Goal: Transaction & Acquisition: Purchase product/service

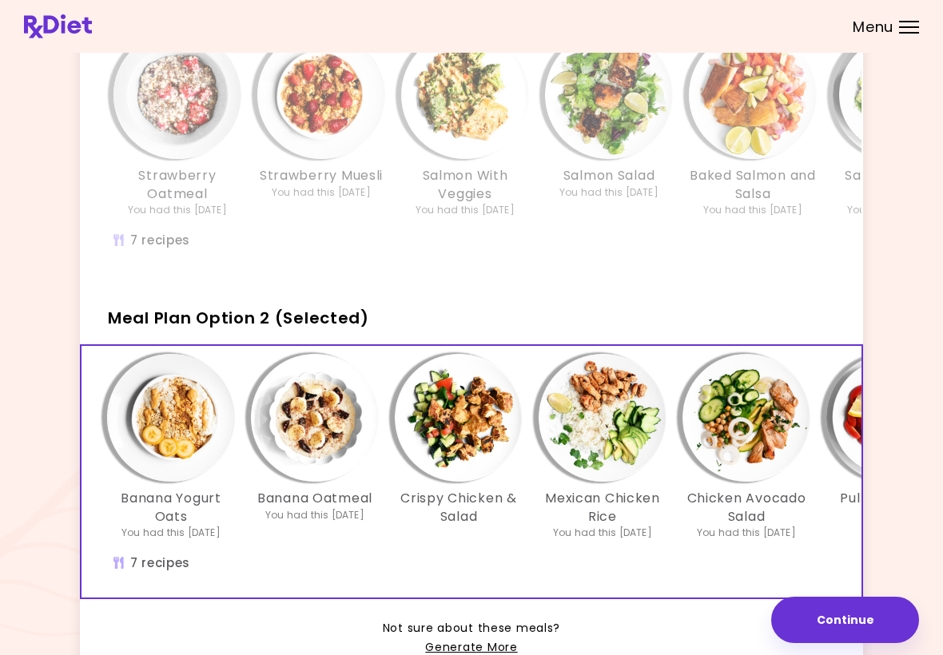
scroll to position [0, 7]
click at [655, 623] on button "Continue" at bounding box center [845, 620] width 148 height 46
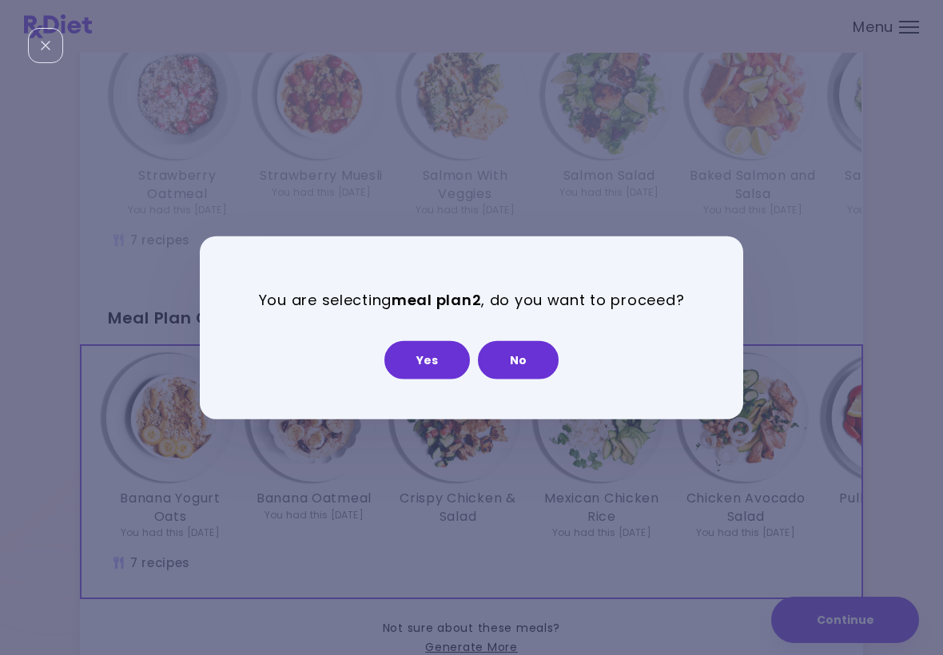
click at [439, 343] on button "Yes" at bounding box center [427, 360] width 86 height 38
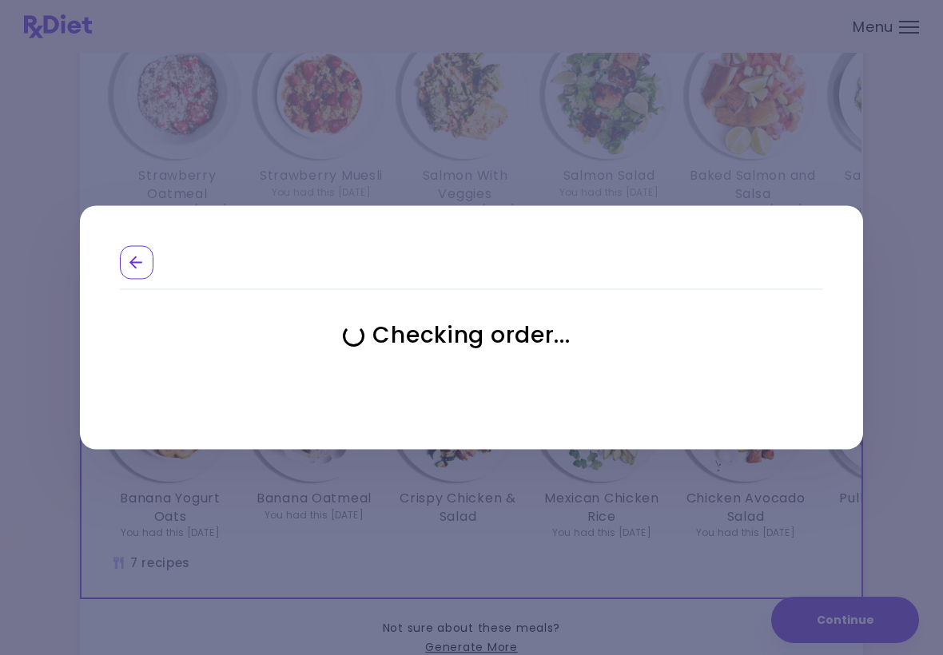
select select "**********"
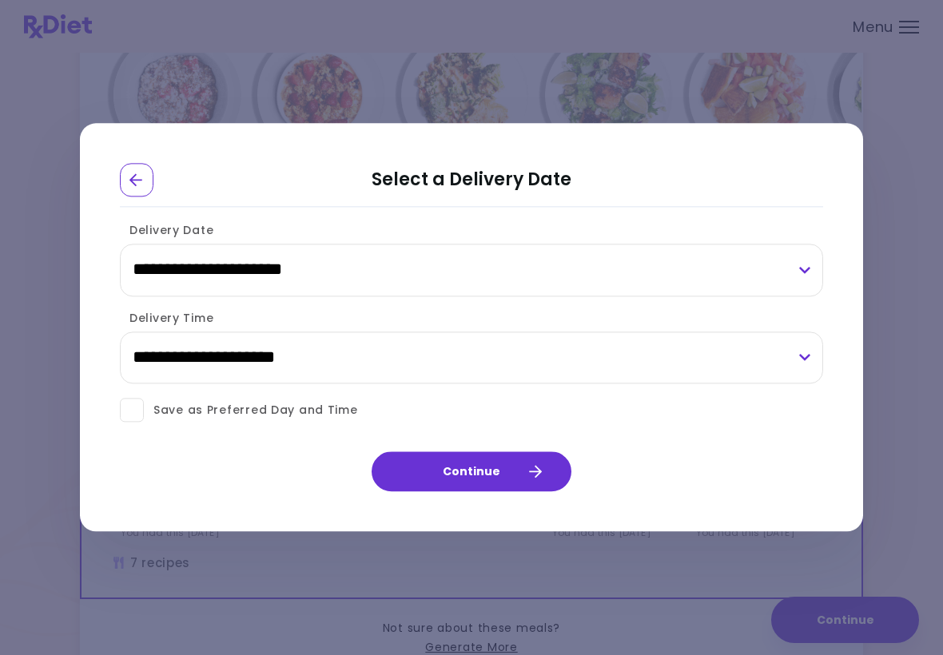
click at [483, 467] on button "Continue" at bounding box center [472, 472] width 200 height 40
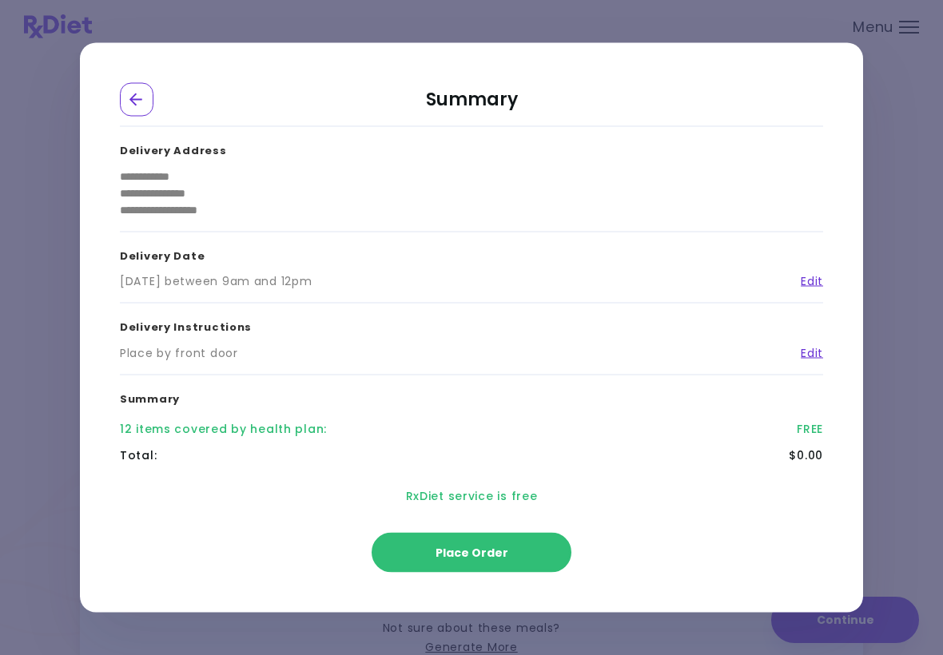
click at [479, 544] on button "Place Order" at bounding box center [472, 553] width 200 height 40
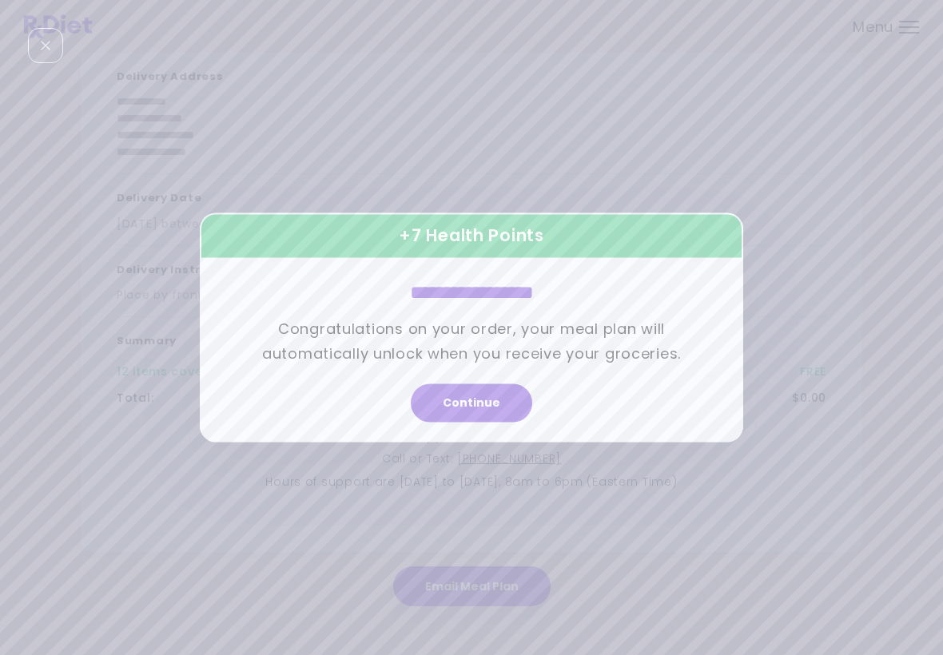
click at [480, 392] on button "Continue" at bounding box center [471, 403] width 121 height 38
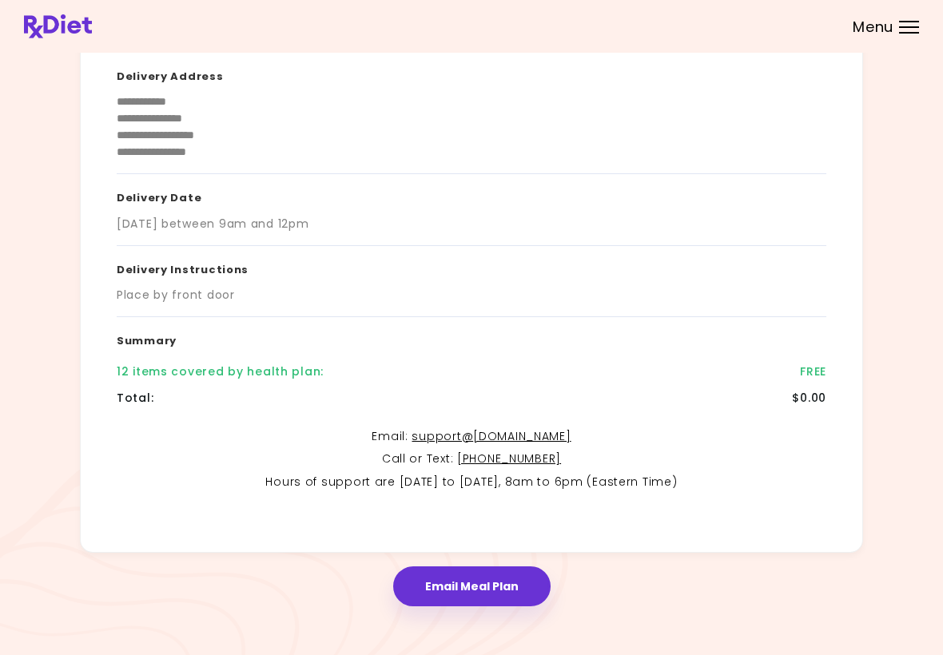
scroll to position [0, 0]
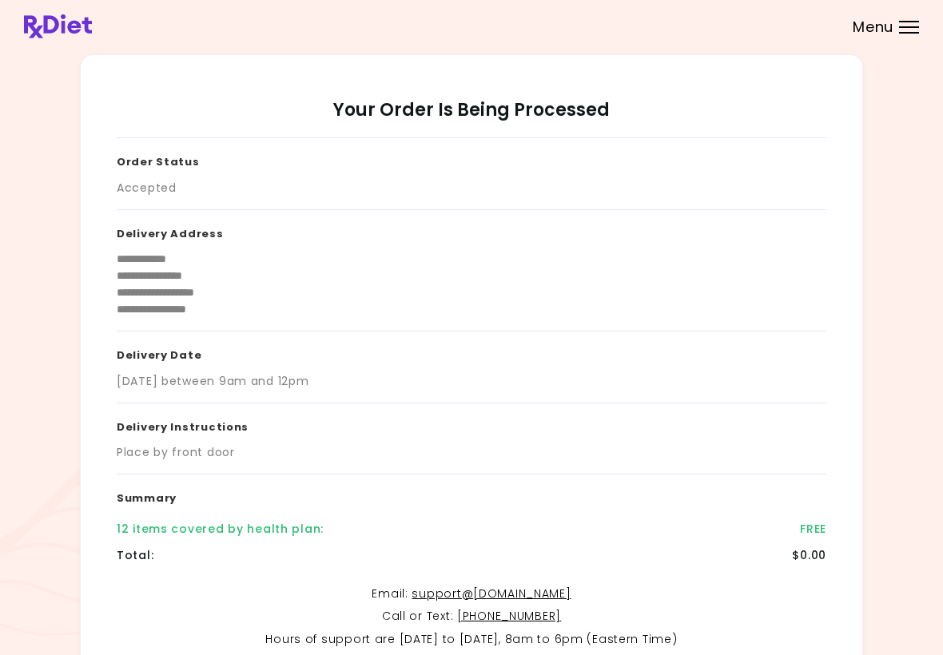
click at [655, 25] on div "Menu" at bounding box center [909, 27] width 20 height 13
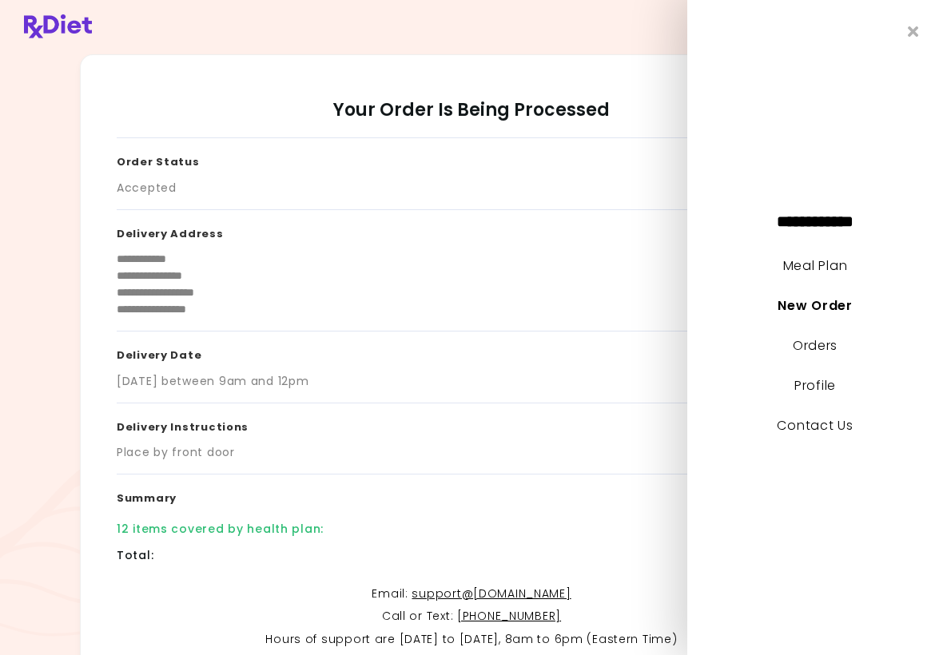
click at [655, 257] on link "Meal Plan" at bounding box center [815, 266] width 64 height 18
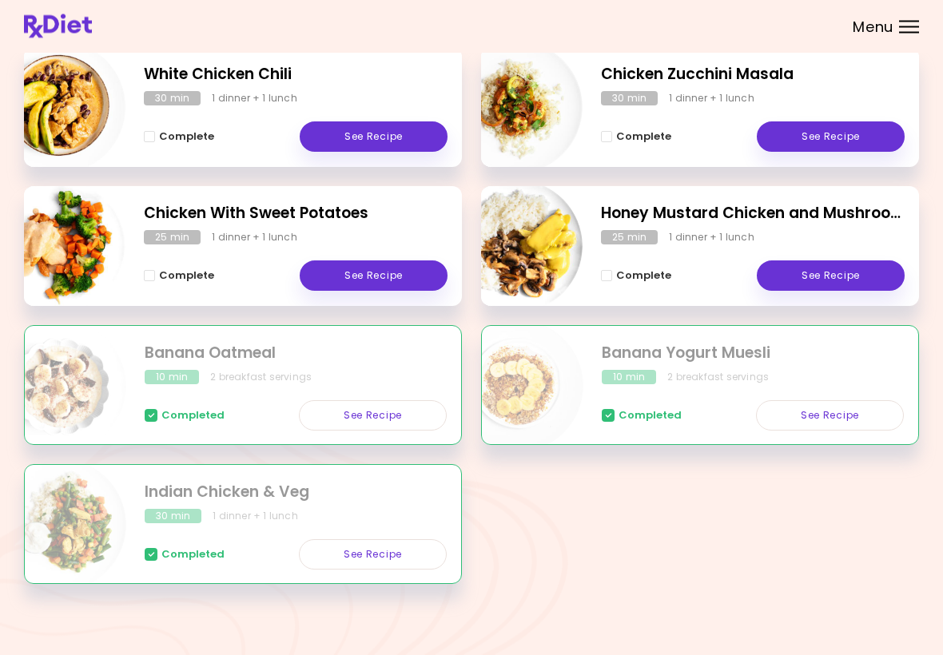
scroll to position [245, 0]
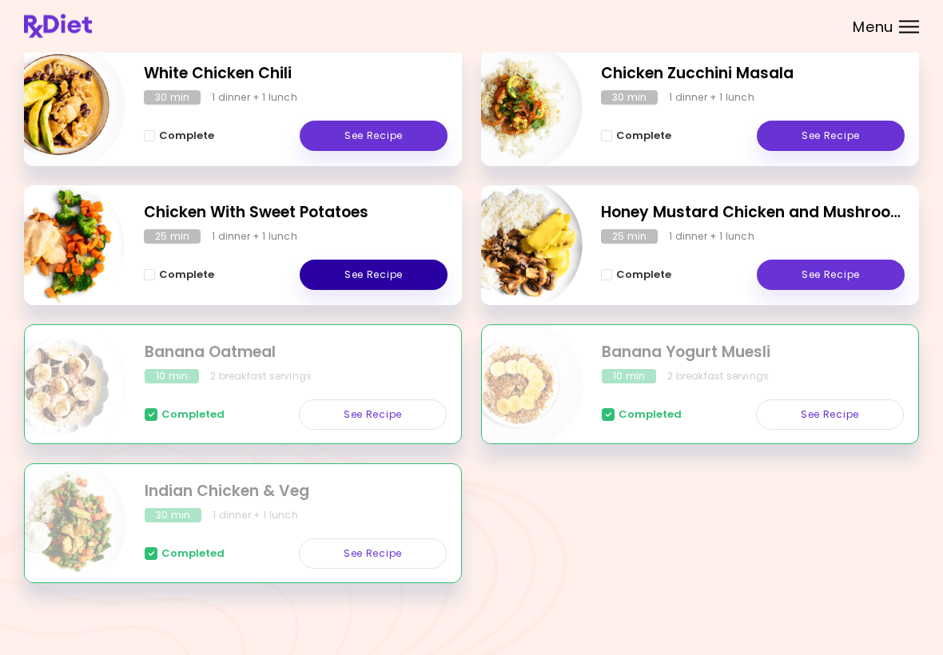
click at [376, 276] on link "See Recipe" at bounding box center [374, 276] width 148 height 30
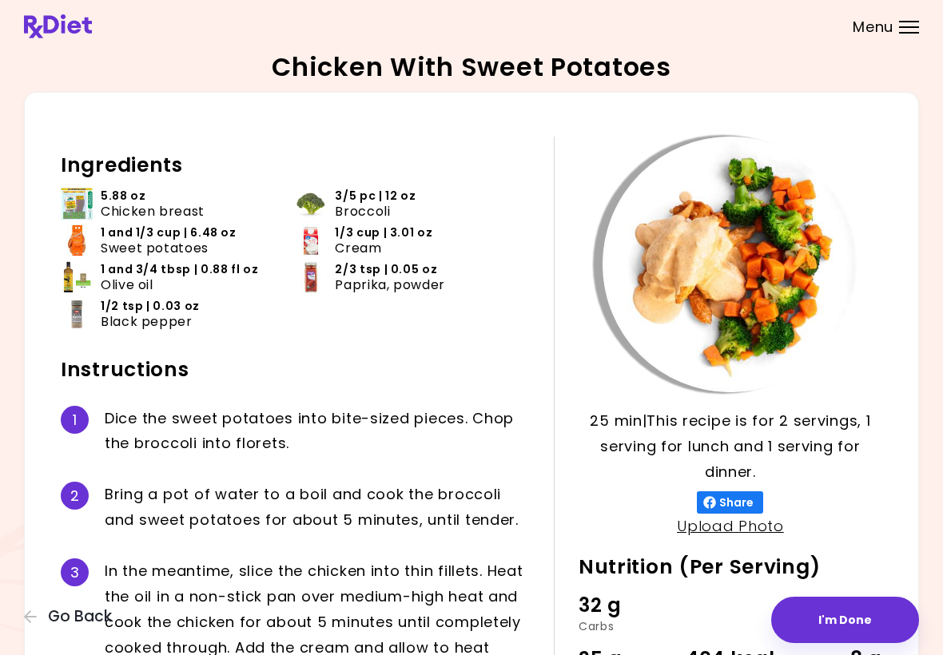
click at [655, 602] on button "I'm Done" at bounding box center [845, 620] width 148 height 46
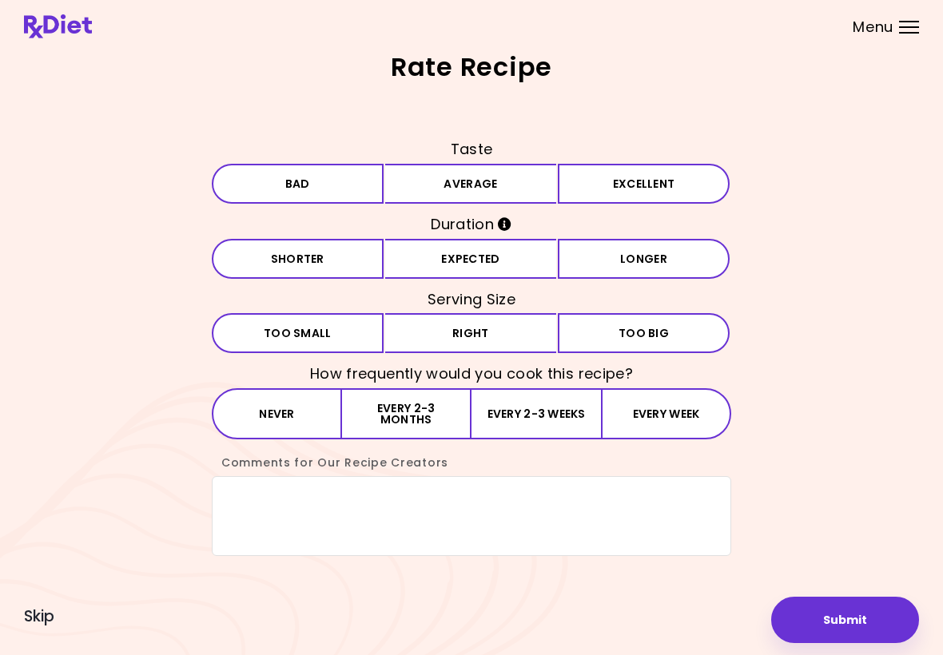
click at [616, 179] on button "Excellent" at bounding box center [644, 184] width 172 height 40
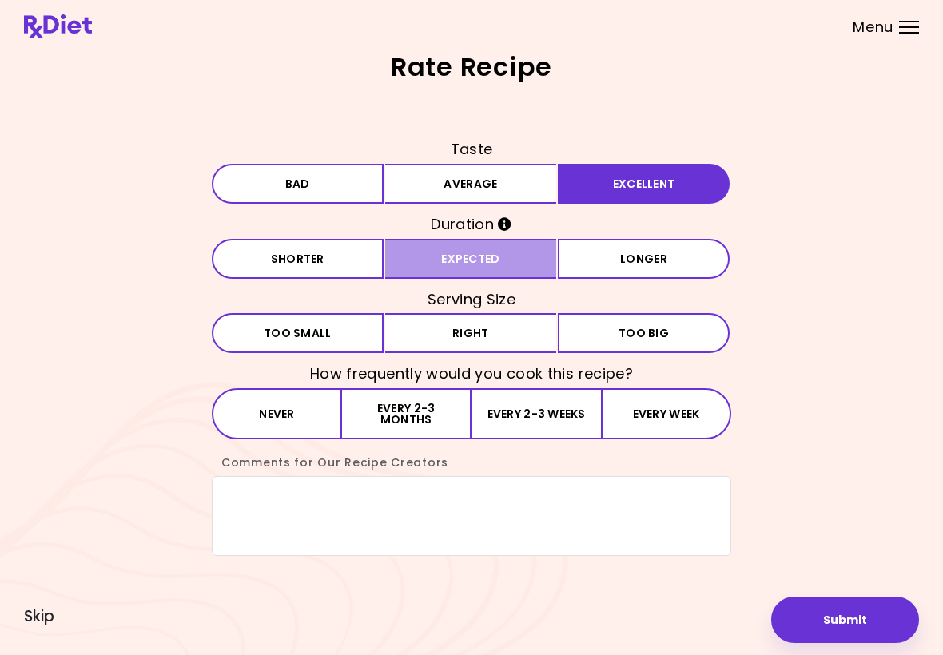
click at [490, 251] on button "Expected" at bounding box center [471, 259] width 172 height 40
click at [494, 317] on button "Right" at bounding box center [471, 333] width 172 height 40
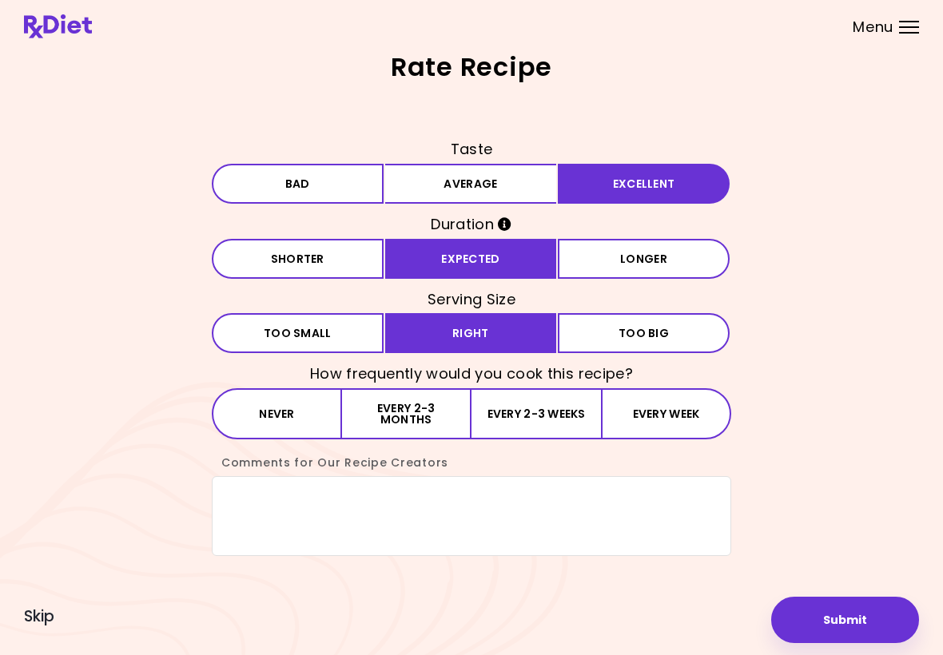
click at [555, 399] on button "Every 2-3 weeks" at bounding box center [536, 413] width 129 height 51
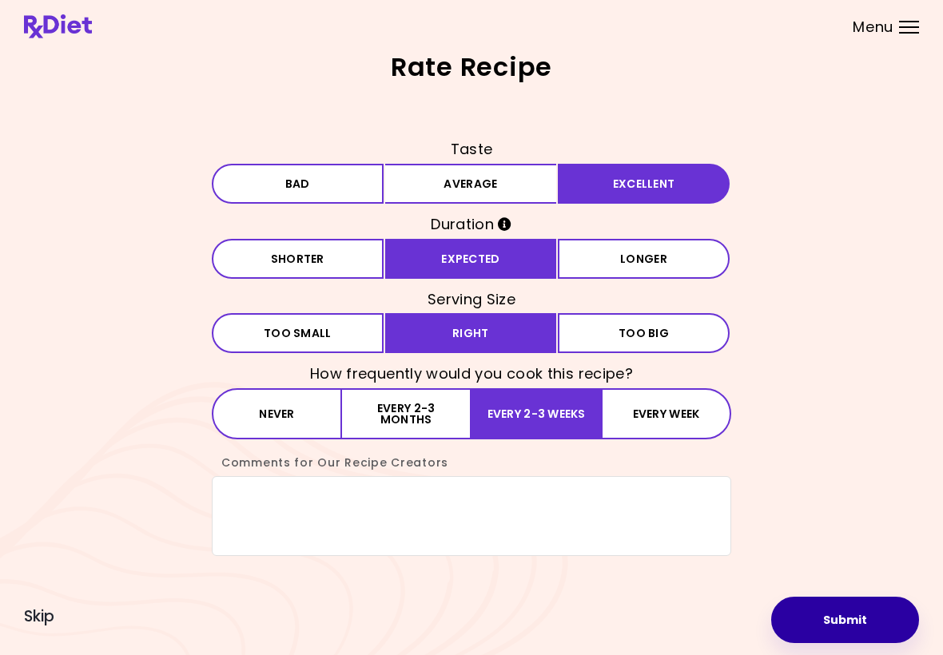
click at [655, 618] on button "Submit" at bounding box center [845, 620] width 148 height 46
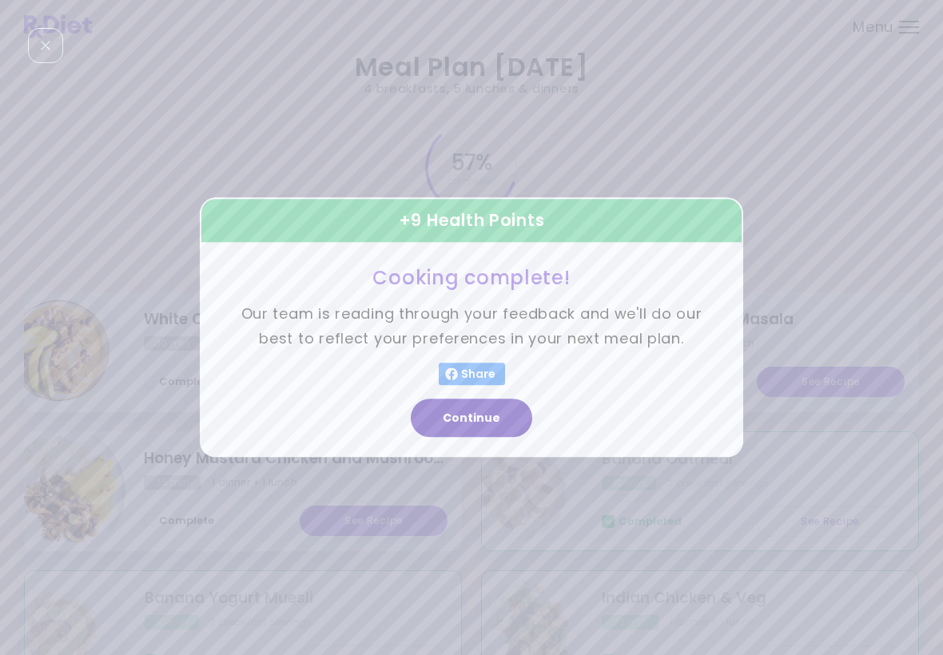
click at [488, 412] on button "Continue" at bounding box center [471, 419] width 121 height 38
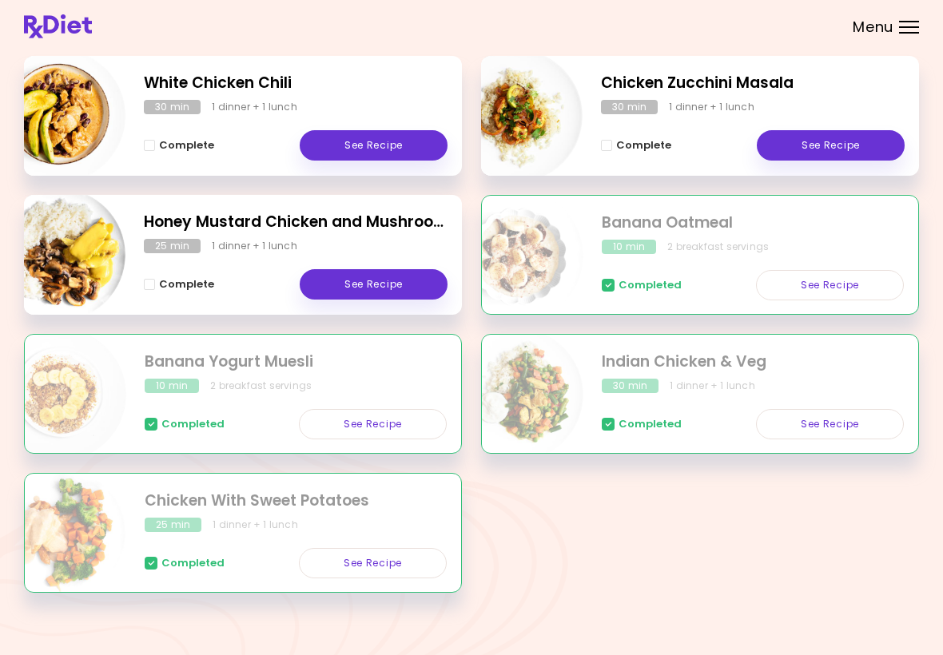
scroll to position [247, 0]
